Goal: Information Seeking & Learning: Find specific fact

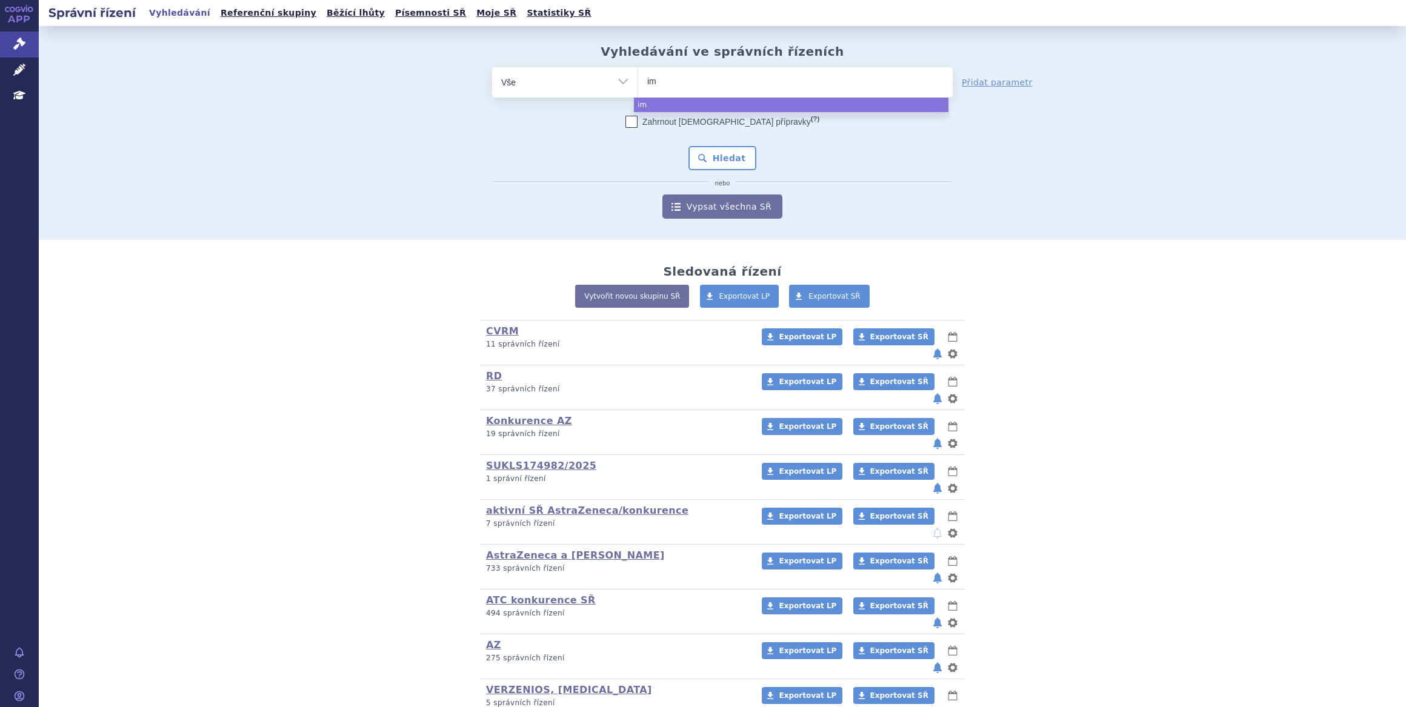
select select
type input "imvic"
type input "imvica"
select select "imvica"
click at [682, 84] on span "×" at bounding box center [685, 80] width 7 height 7
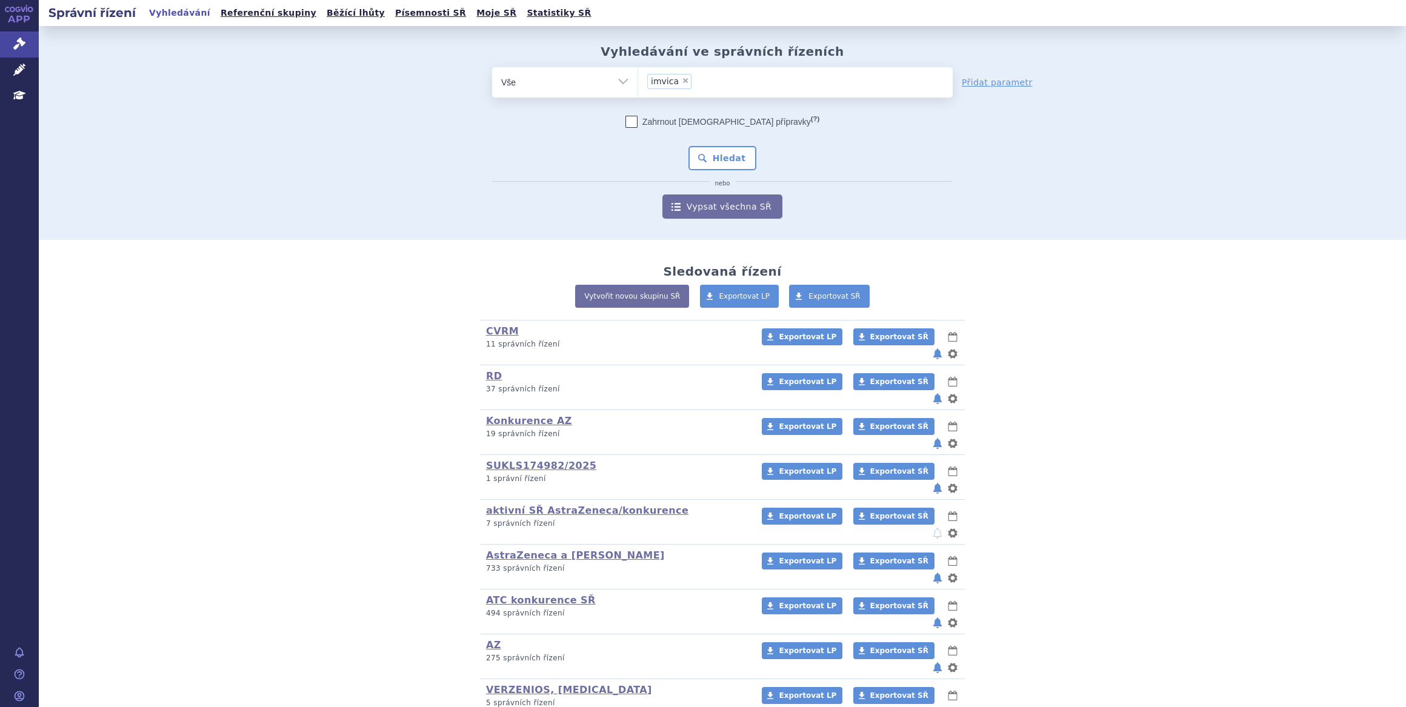
click at [638, 84] on select "imvica" at bounding box center [637, 82] width 1 height 30
select select
type input "i"
type input "im"
type input "imbr"
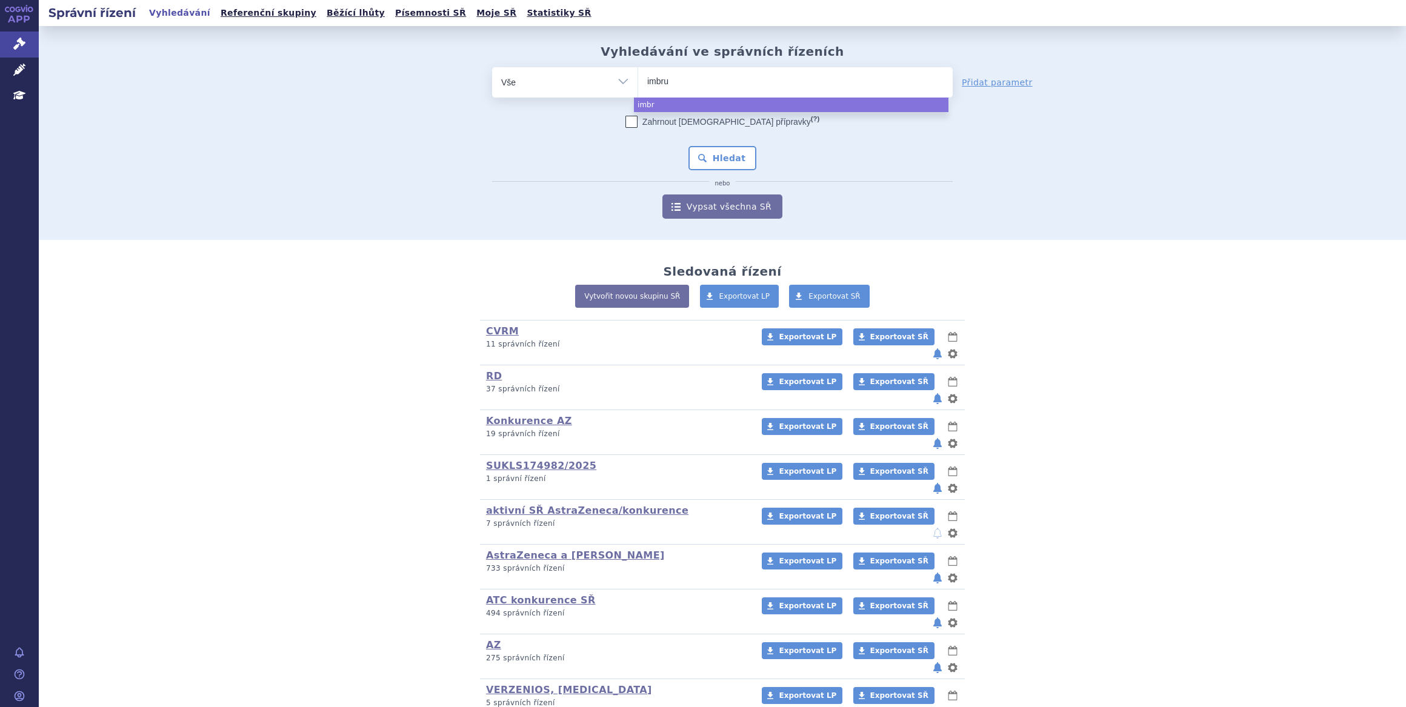
type input "imbruv"
type input "imbruvi"
type input "imbruvia"
type input "imbruvi"
type input "imbruvica"
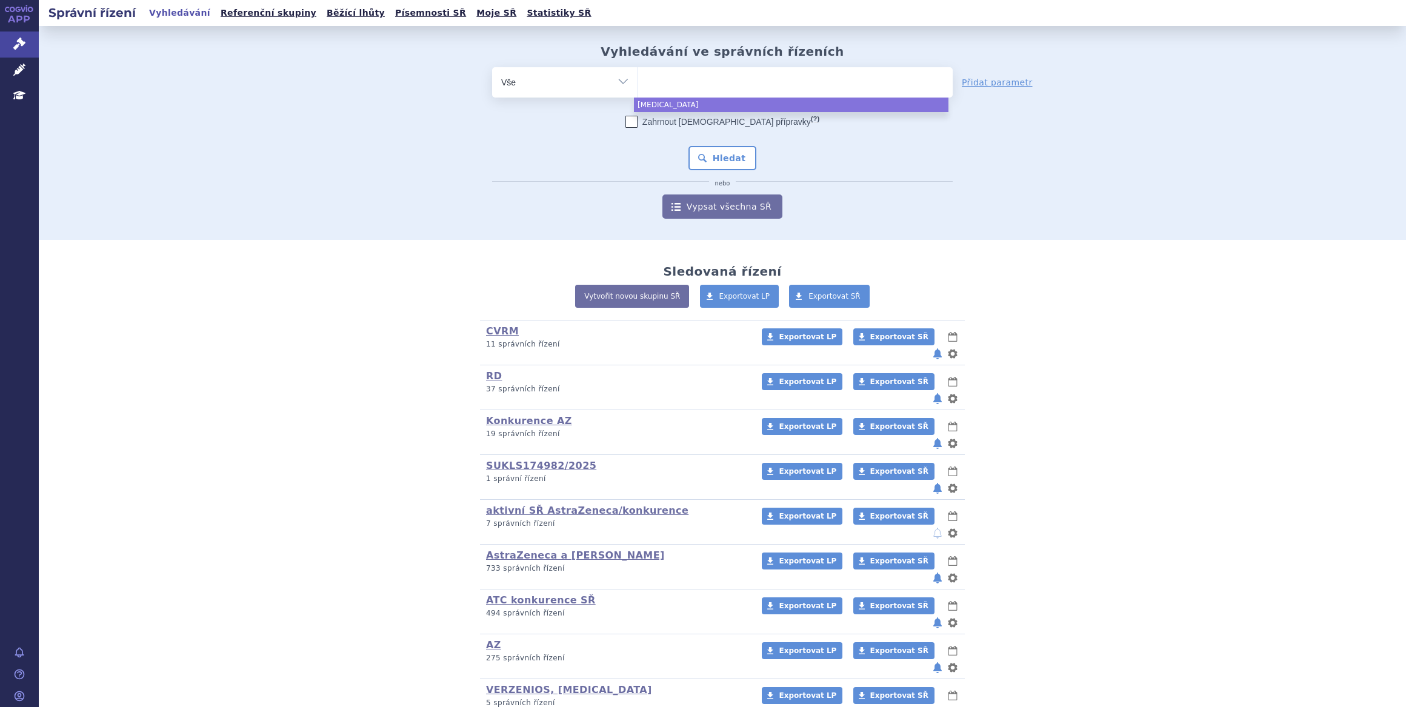
select select "imbruvica"
click at [707, 150] on button "Hledat" at bounding box center [722, 158] width 68 height 24
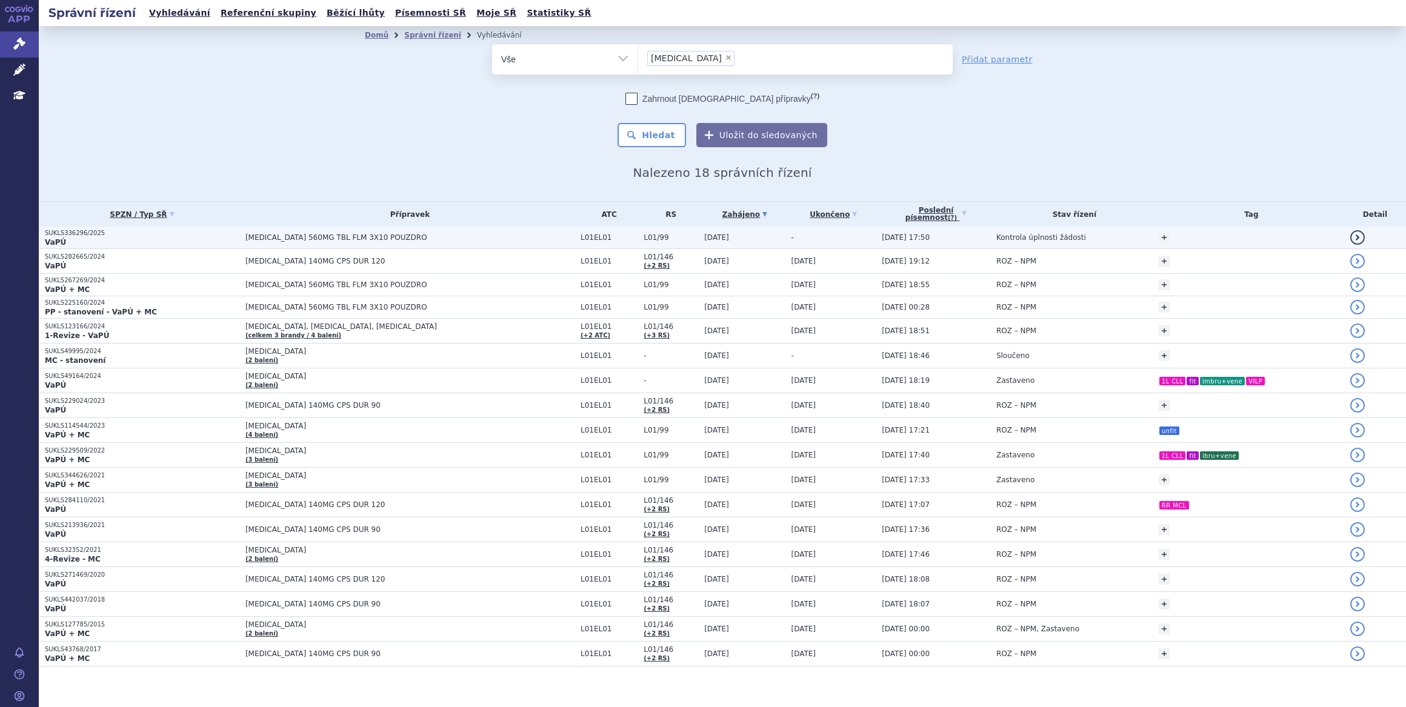
click at [494, 233] on span "IMBRUVICA 560MG TBL FLM 3X10 POUZDRO" at bounding box center [396, 237] width 303 height 8
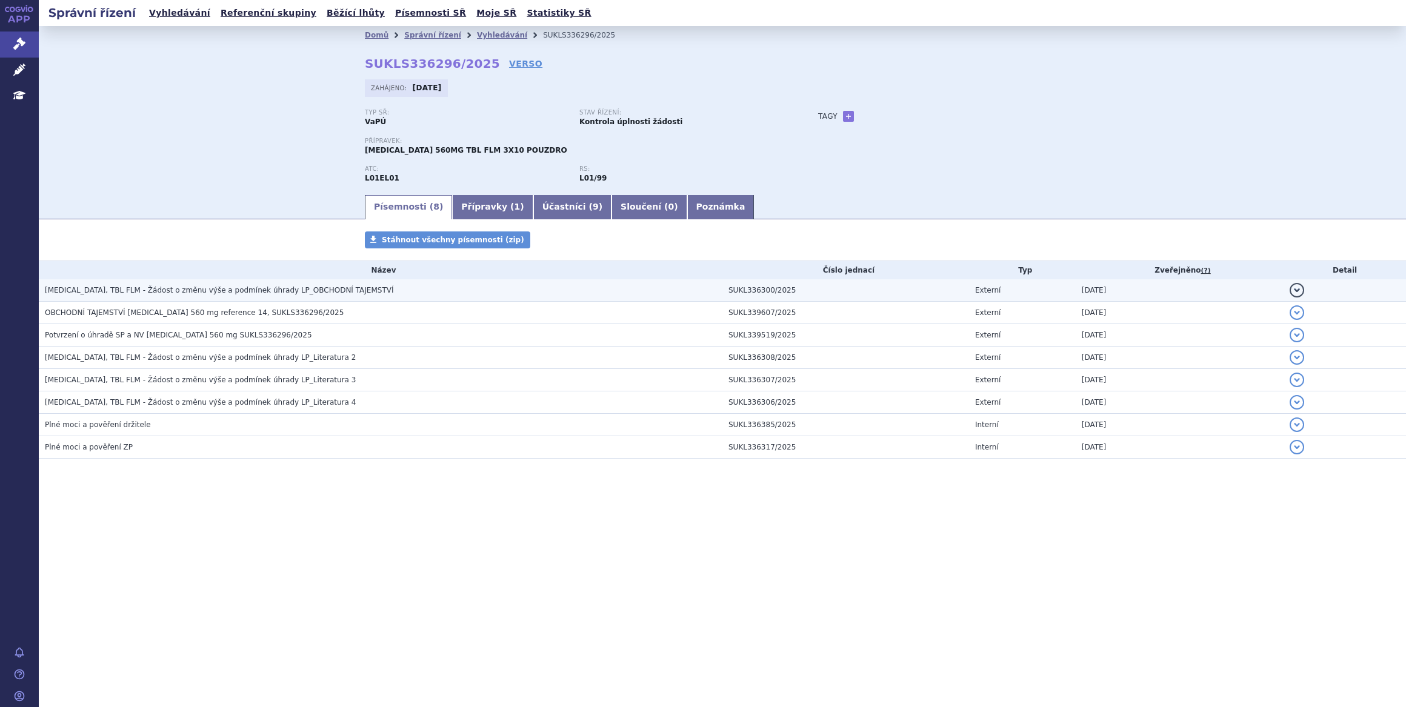
click at [321, 288] on span "IMBRUVICA, TBL FLM - Žádost o změnu výše a podmínek úhrady LP_OBCHODNÍ TAJEMSTVÍ" at bounding box center [219, 290] width 349 height 8
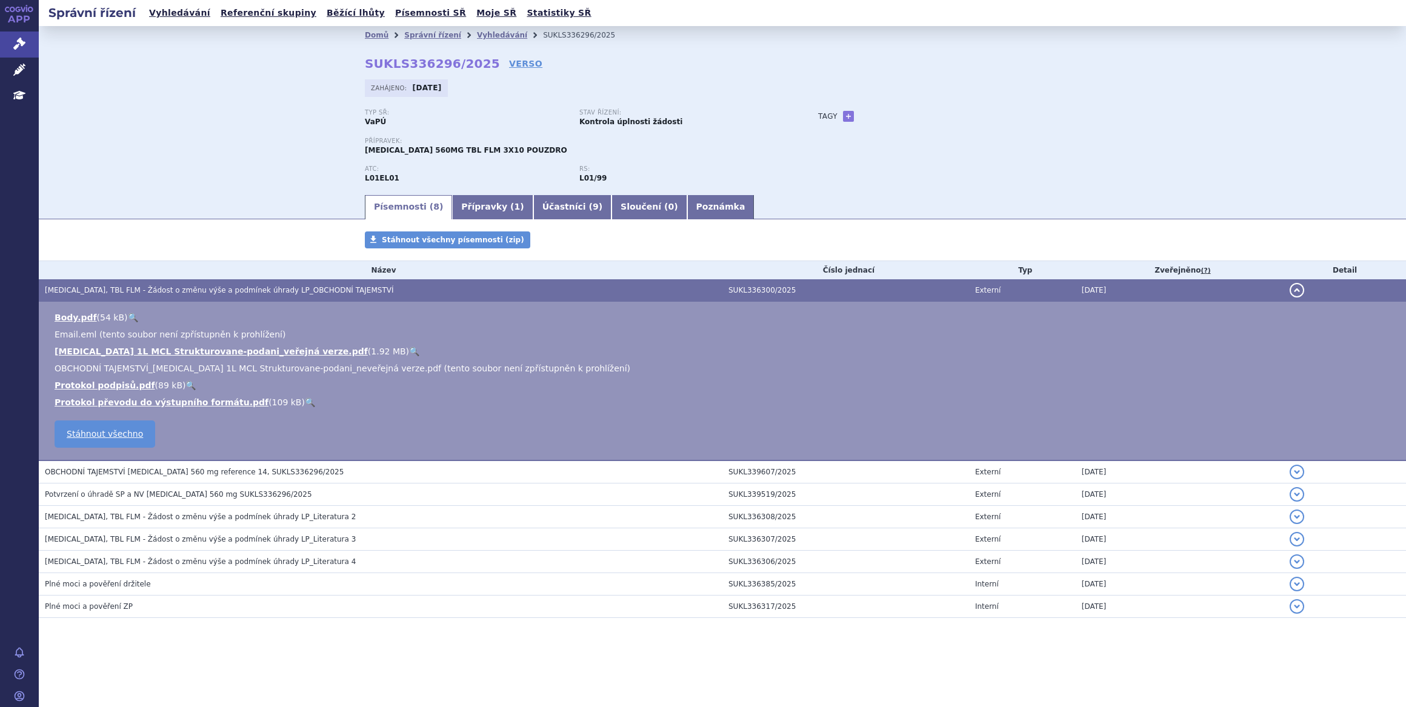
click at [409, 348] on link "🔍" at bounding box center [414, 352] width 10 height 10
click at [843, 117] on link "+" at bounding box center [848, 116] width 11 height 11
click at [895, 113] on span at bounding box center [902, 116] width 87 height 16
type input "1L MCL"
select select "1L MCL"
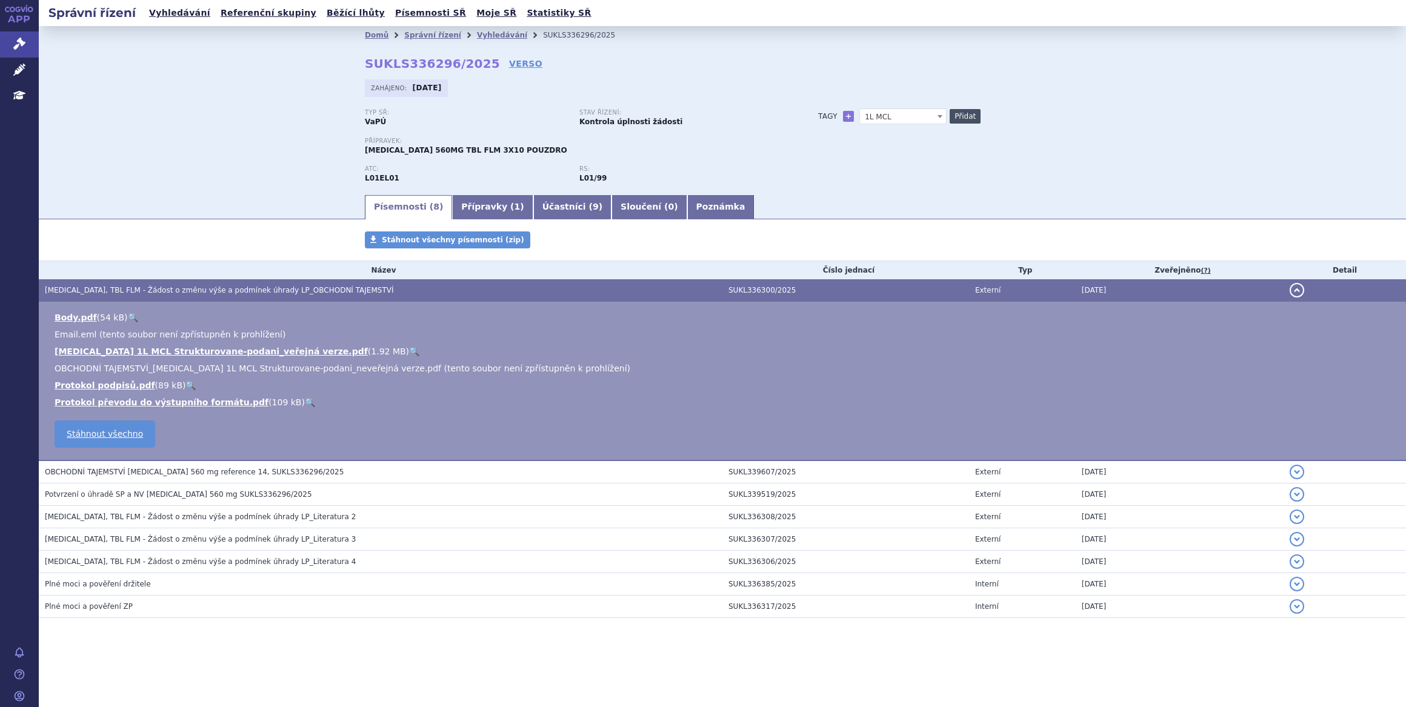
click at [963, 118] on button "Přidat" at bounding box center [964, 116] width 31 height 15
select select
click at [893, 122] on span at bounding box center [902, 116] width 87 height 16
type input "vhodní k ASCT"
select select "vhodní k ASCT"
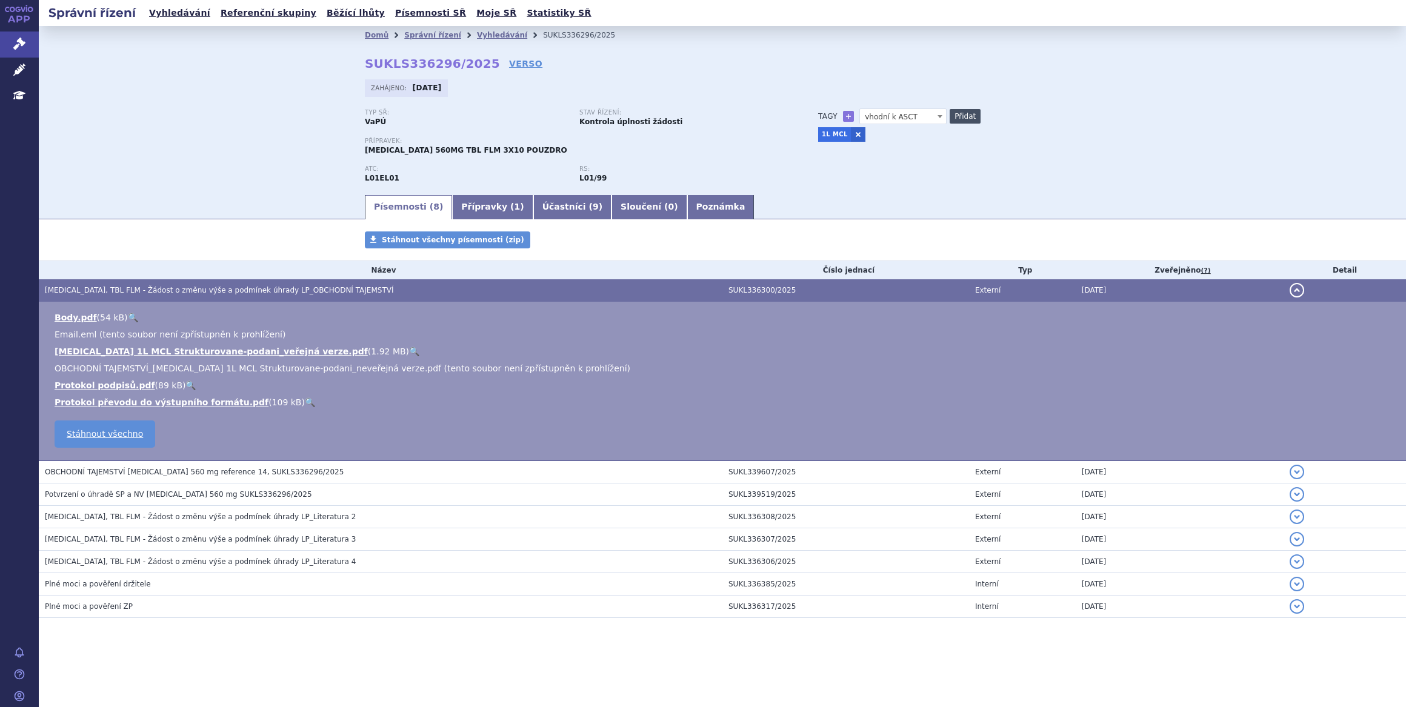
click at [958, 115] on button "Přidat" at bounding box center [964, 116] width 31 height 15
select select
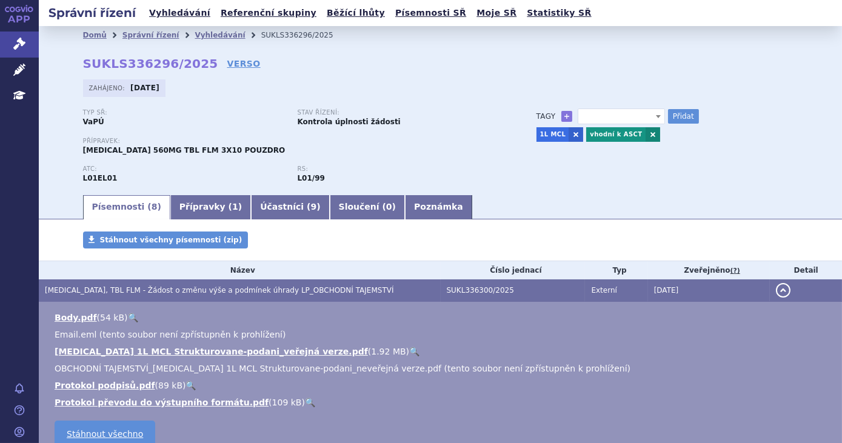
click at [409, 349] on link "🔍" at bounding box center [414, 352] width 10 height 10
click at [22, 47] on icon at bounding box center [19, 44] width 12 height 12
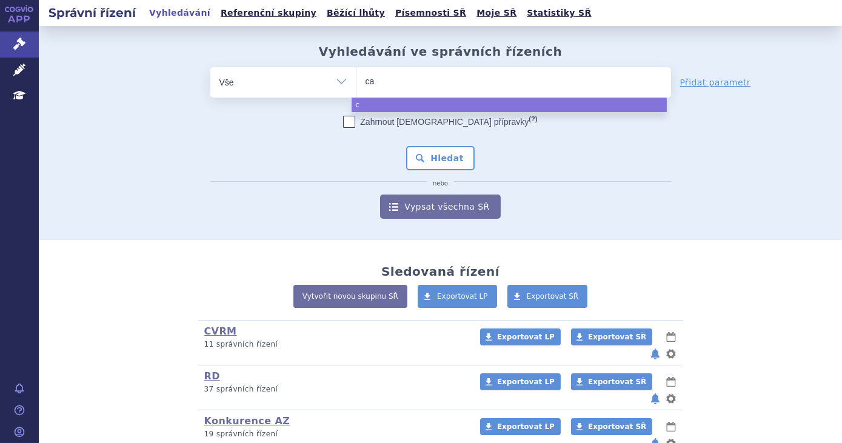
type input "cal"
type input "calqu"
type input "calquen"
type input "[MEDICAL_DATA]"
select select "[MEDICAL_DATA]"
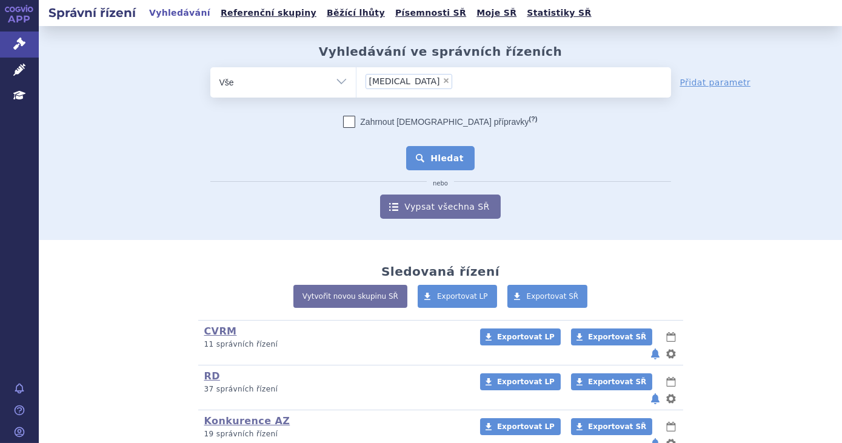
click at [430, 156] on button "Hledat" at bounding box center [440, 158] width 68 height 24
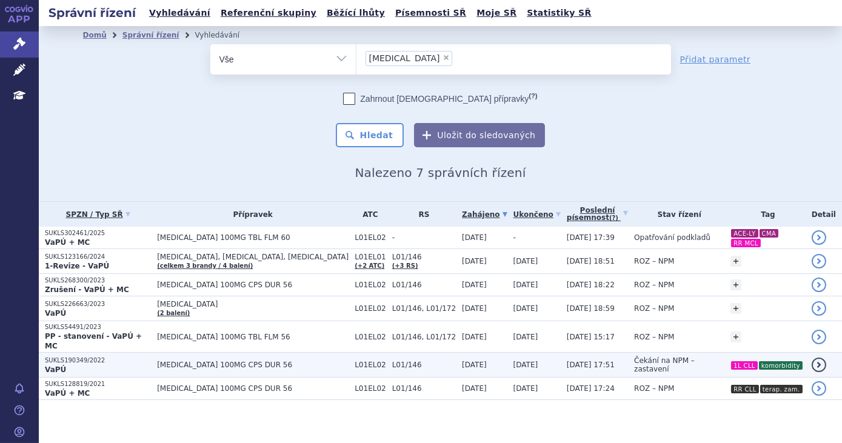
click at [396, 360] on span "L01/146" at bounding box center [424, 364] width 64 height 8
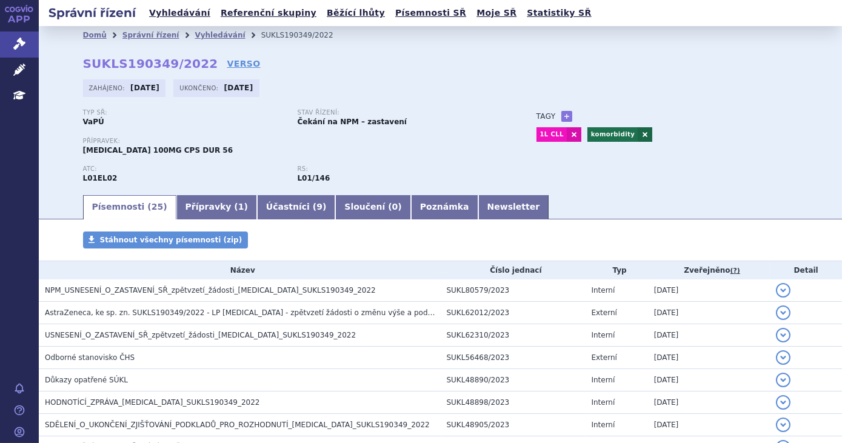
scroll to position [466, 0]
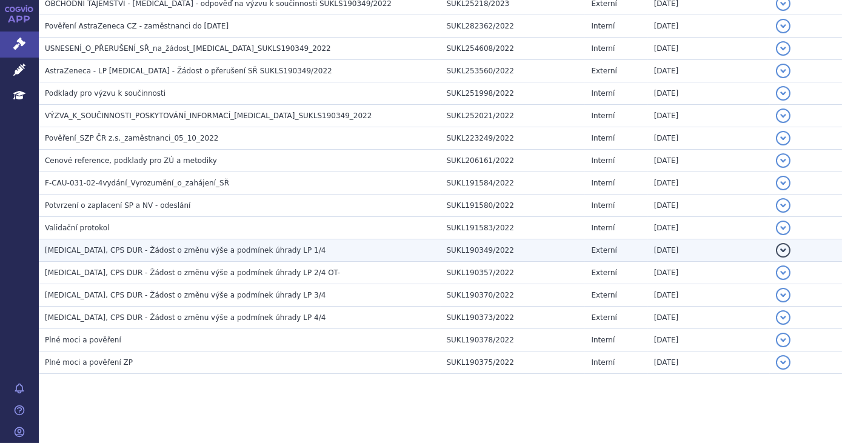
click at [294, 248] on h3 "[MEDICAL_DATA], CPS DUR - Žádost o změnu výše a podmínek úhrady LP 1/4" at bounding box center [243, 250] width 396 height 12
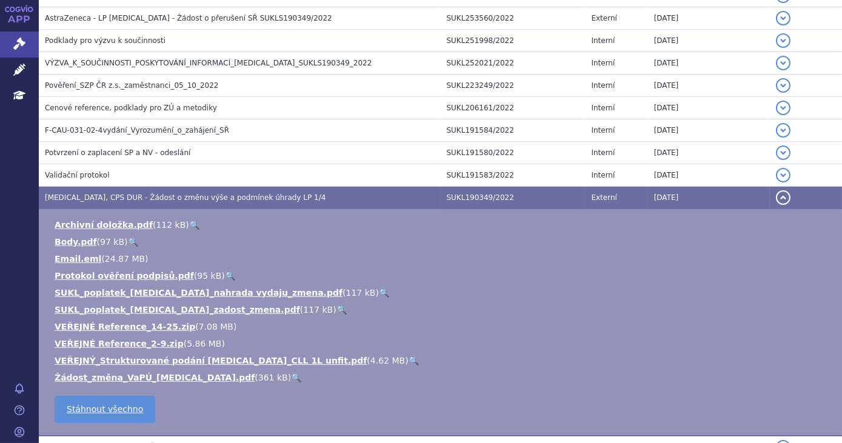
scroll to position [519, 0]
click at [408, 360] on link "🔍" at bounding box center [413, 361] width 10 height 10
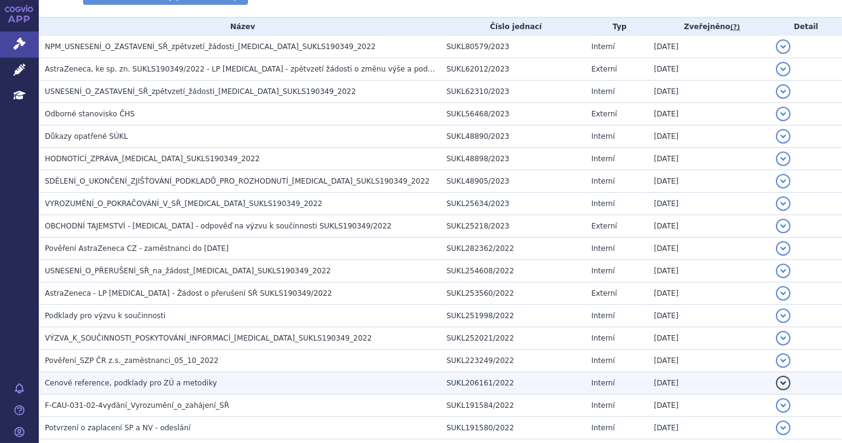
scroll to position [218, 0]
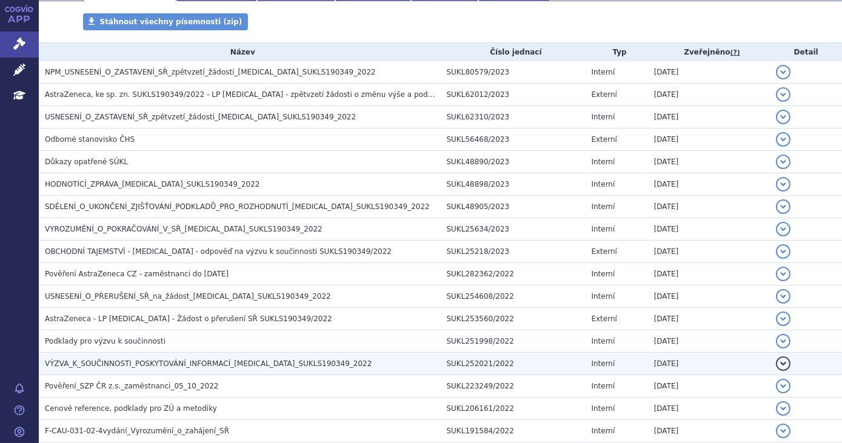
click at [233, 367] on h3 "VÝZVA_K_SOUČINNOSTI_POSKYTOVÁNÍ_INFORMACÍ_CALQUENCE_SUKLS190349_2022" at bounding box center [243, 363] width 396 height 12
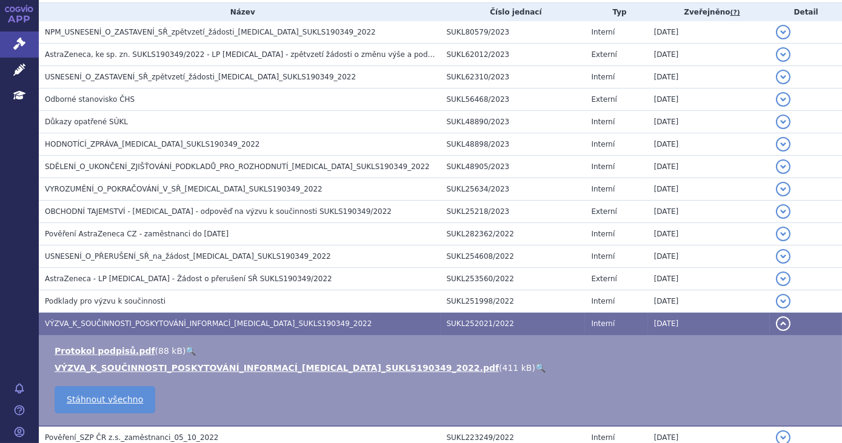
scroll to position [256, 0]
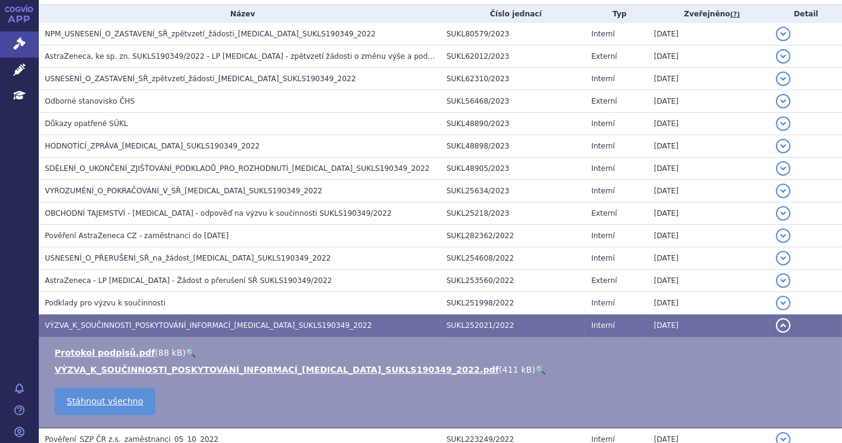
click at [535, 365] on link "🔍" at bounding box center [540, 370] width 10 height 10
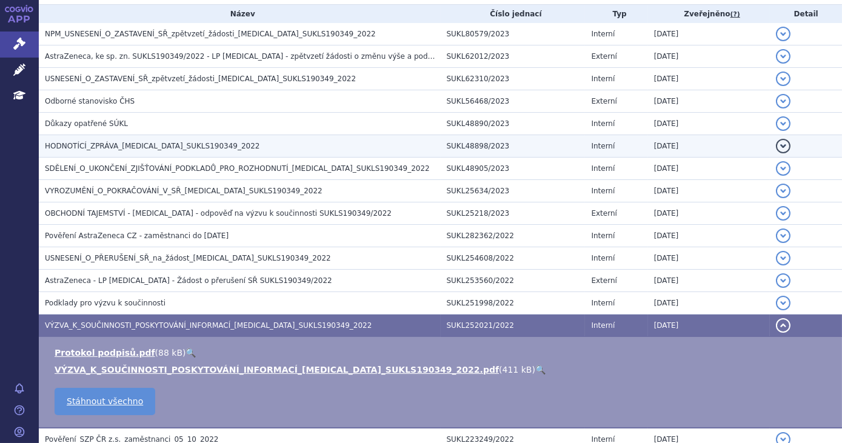
scroll to position [230, 0]
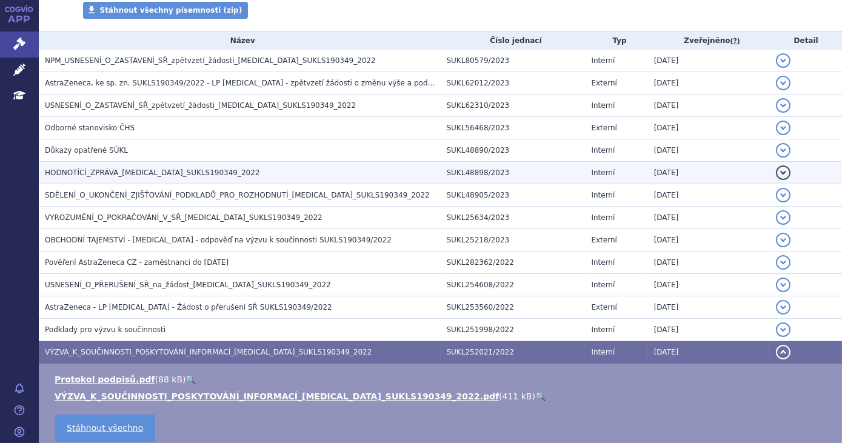
click at [152, 171] on span "HODNOTÍCÍ_ZPRÁVA_CALQUENCE_SUKLS190349_2022" at bounding box center [152, 172] width 215 height 8
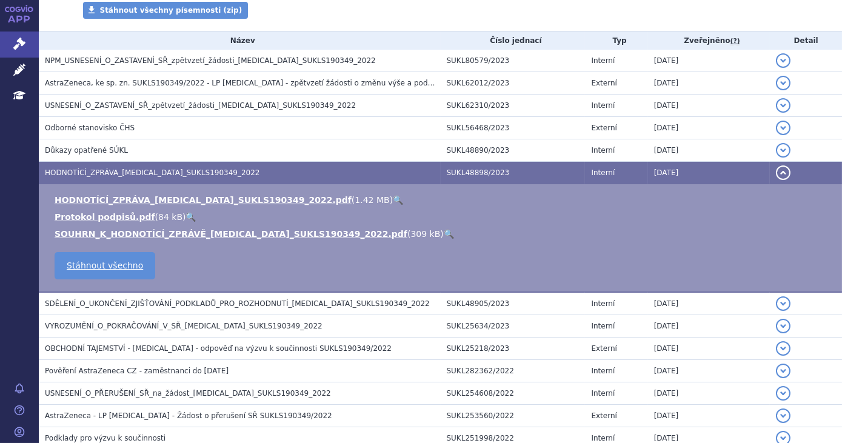
click at [393, 202] on link "🔍" at bounding box center [398, 200] width 10 height 10
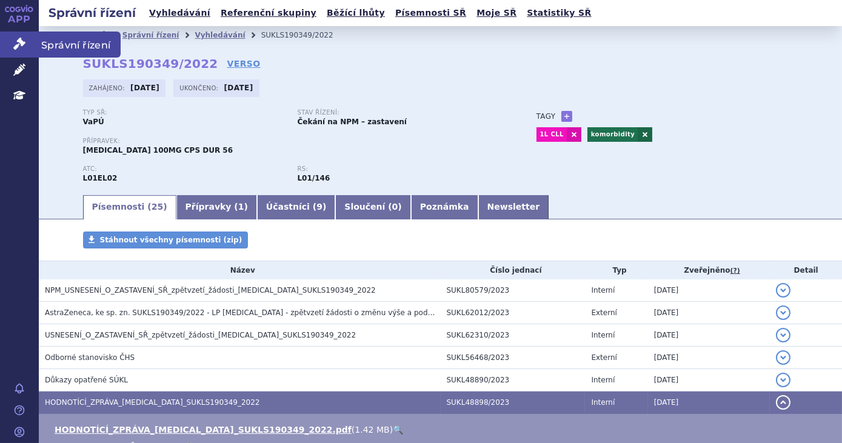
click at [21, 37] on link "Správní řízení" at bounding box center [19, 44] width 39 height 25
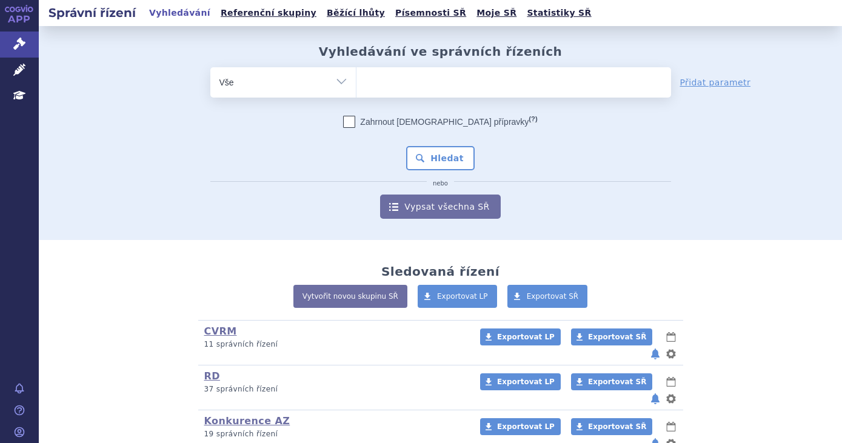
click at [410, 81] on ul at bounding box center [513, 79] width 314 height 25
click at [356, 81] on select at bounding box center [356, 82] width 1 height 30
type input "k"
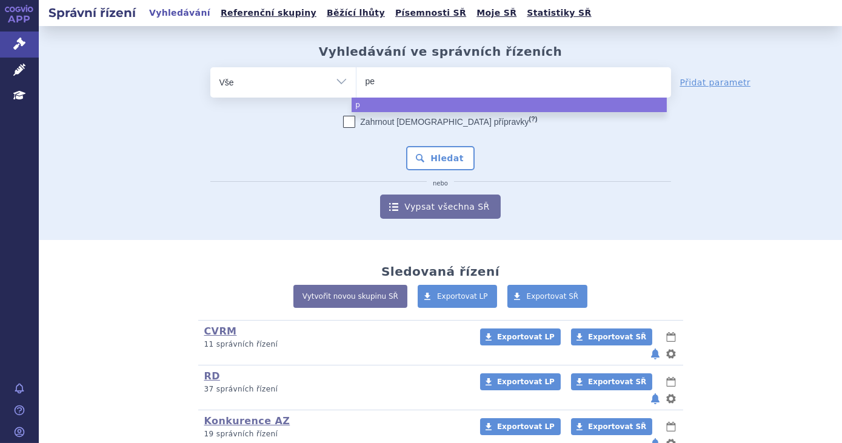
type input "pem"
type input "pemb"
type input "pembro"
type input "pembroli"
type input "pembroliz"
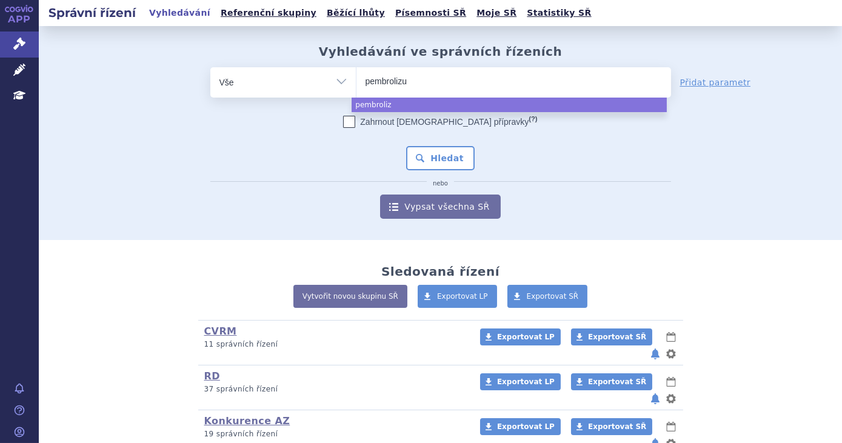
type input "pembrolizum"
type input "[MEDICAL_DATA]"
select select "[MEDICAL_DATA]"
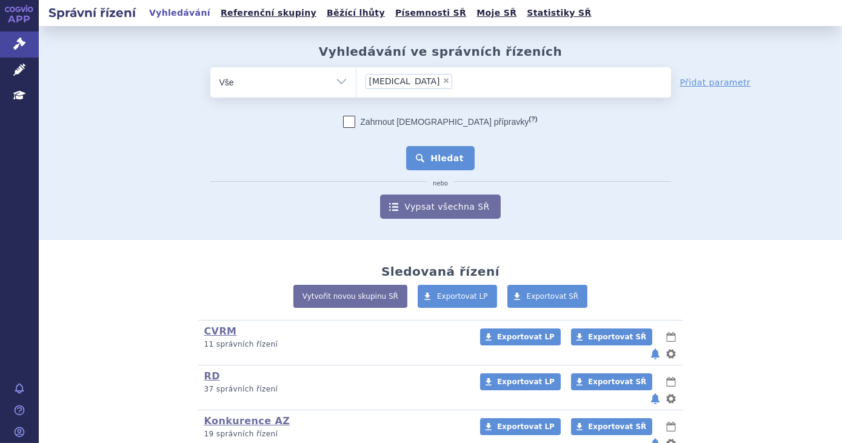
click at [425, 165] on button "Hledat" at bounding box center [440, 158] width 68 height 24
